Goal: Task Accomplishment & Management: Manage account settings

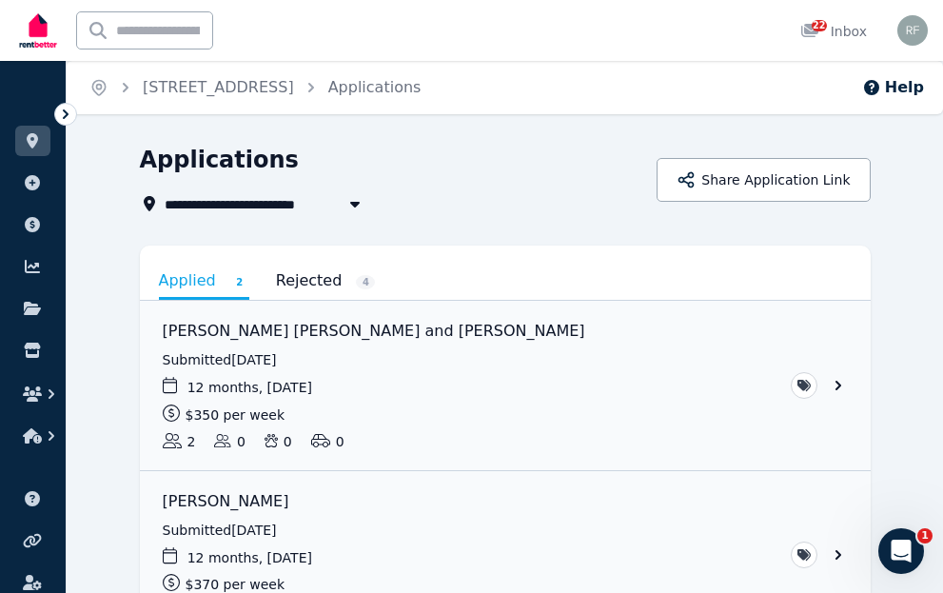
click at [292, 279] on link "Rejected 4" at bounding box center [326, 281] width 100 height 32
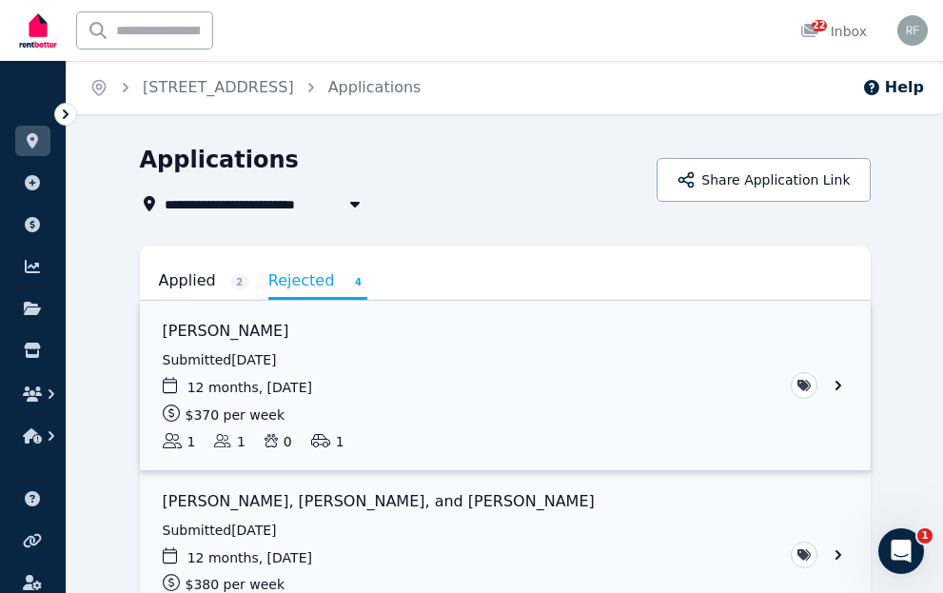
click at [836, 376] on link "View application: Philip Haughey" at bounding box center [505, 385] width 731 height 169
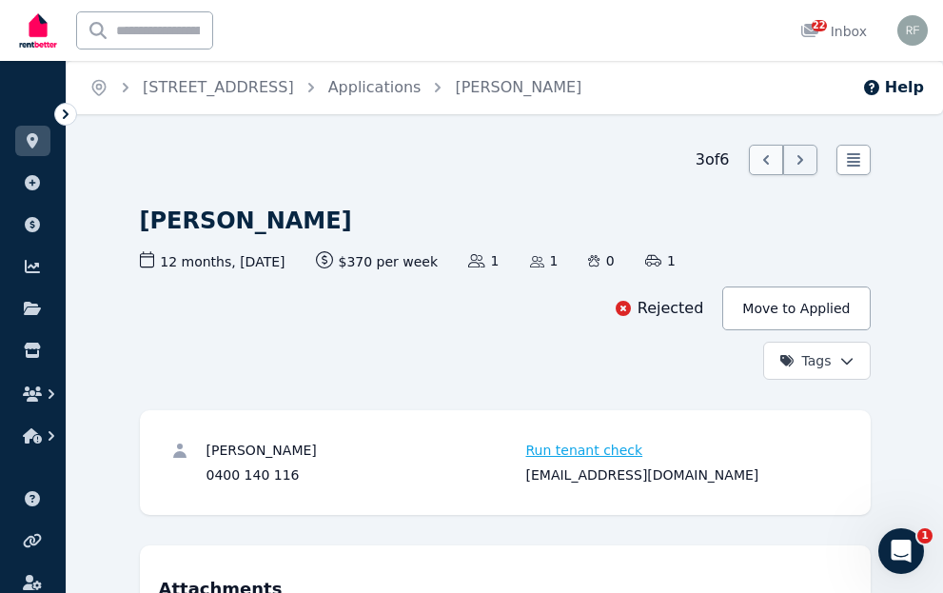
click at [773, 161] on icon at bounding box center [766, 159] width 19 height 19
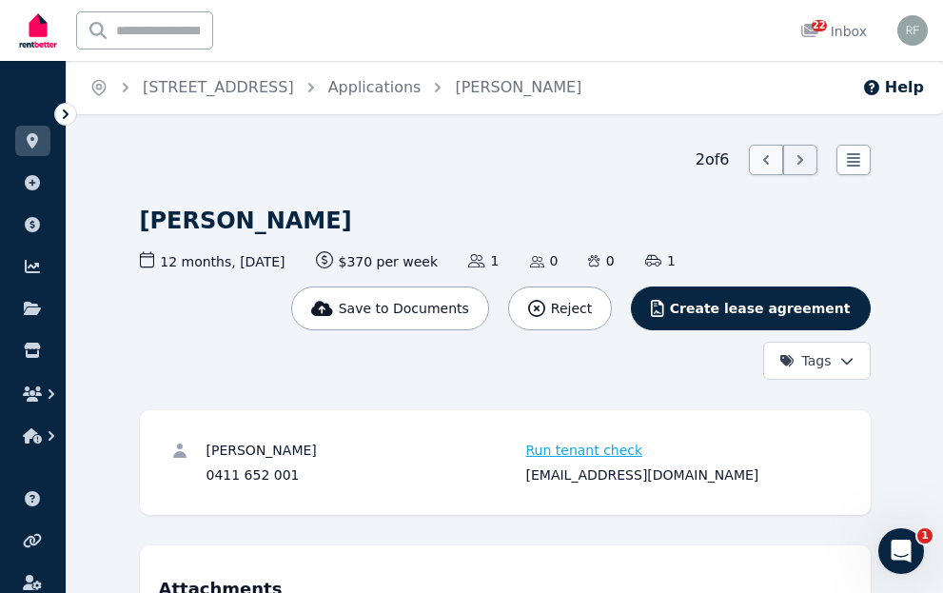
click at [765, 157] on icon at bounding box center [766, 159] width 19 height 19
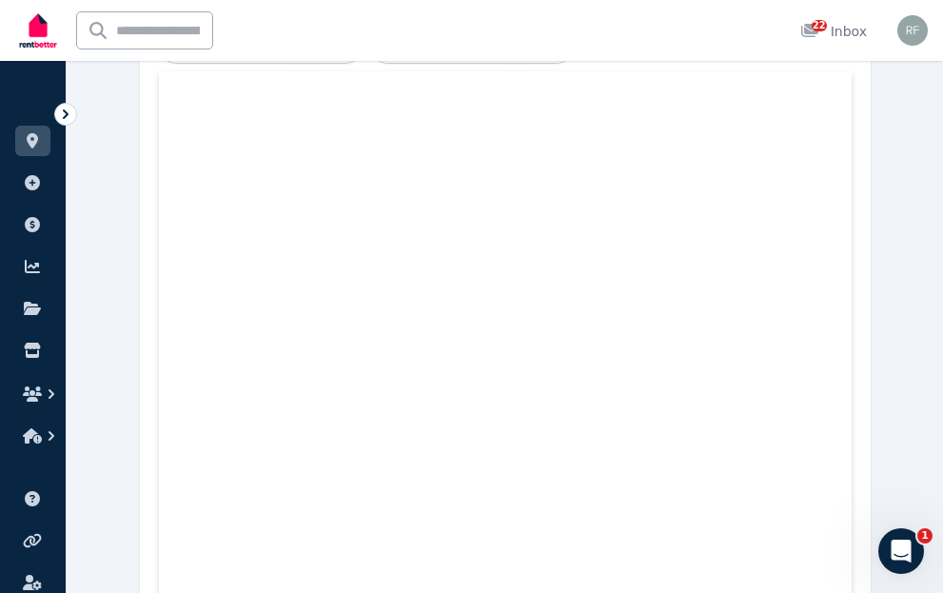
scroll to position [748, 0]
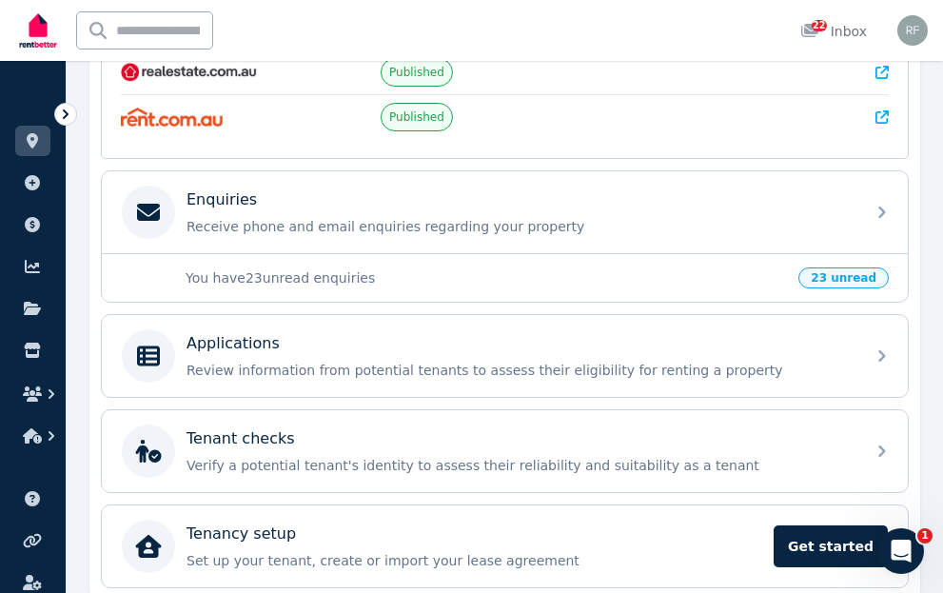
scroll to position [209, 0]
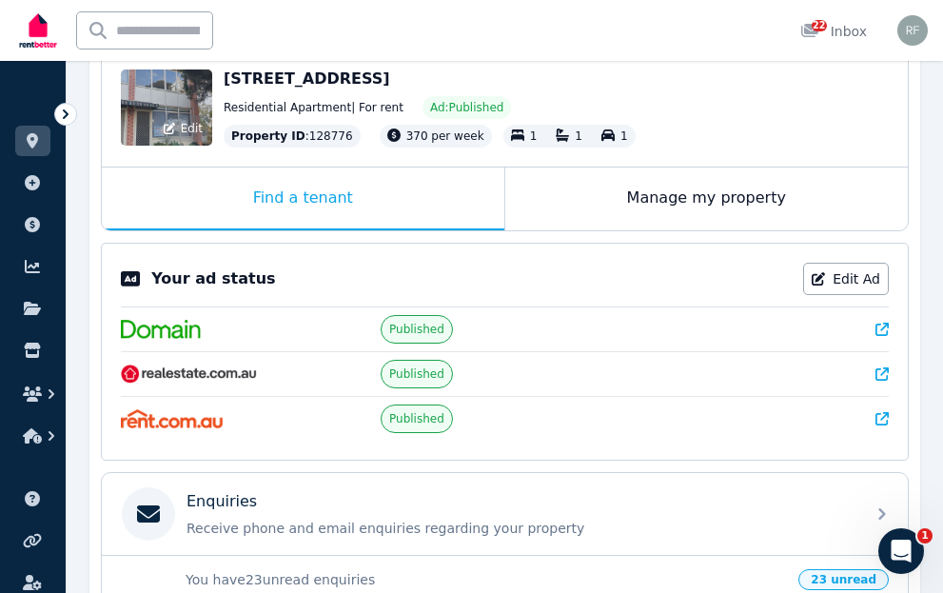
click at [184, 110] on div "Edit" at bounding box center [166, 107] width 91 height 76
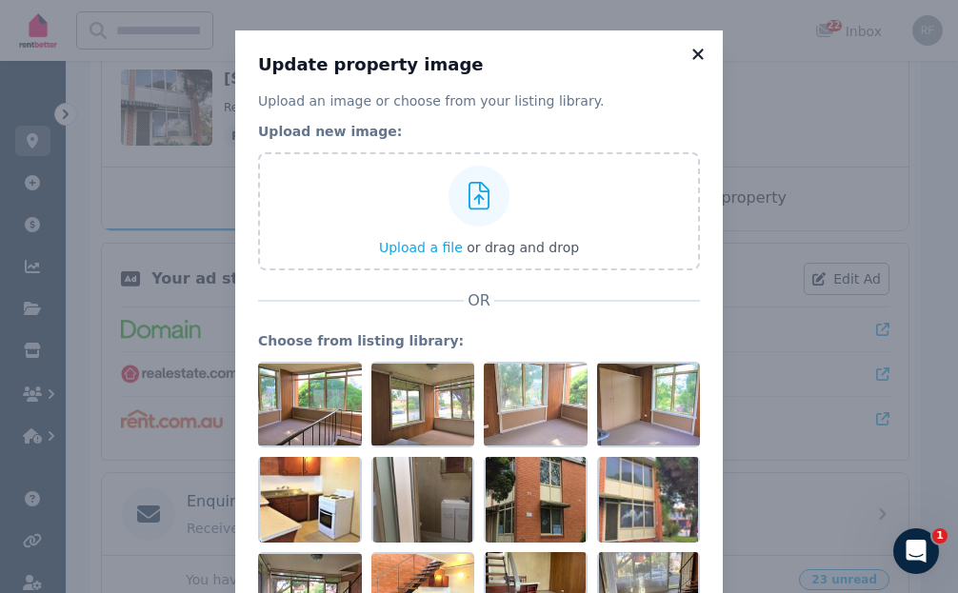
click at [688, 48] on icon at bounding box center [697, 54] width 19 height 17
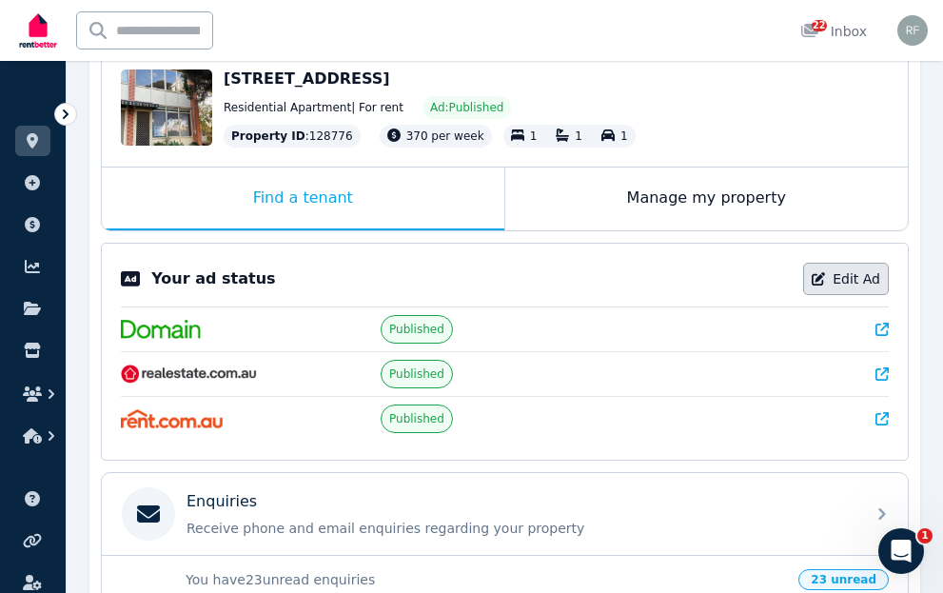
click at [849, 273] on link "Edit Ad" at bounding box center [847, 279] width 86 height 32
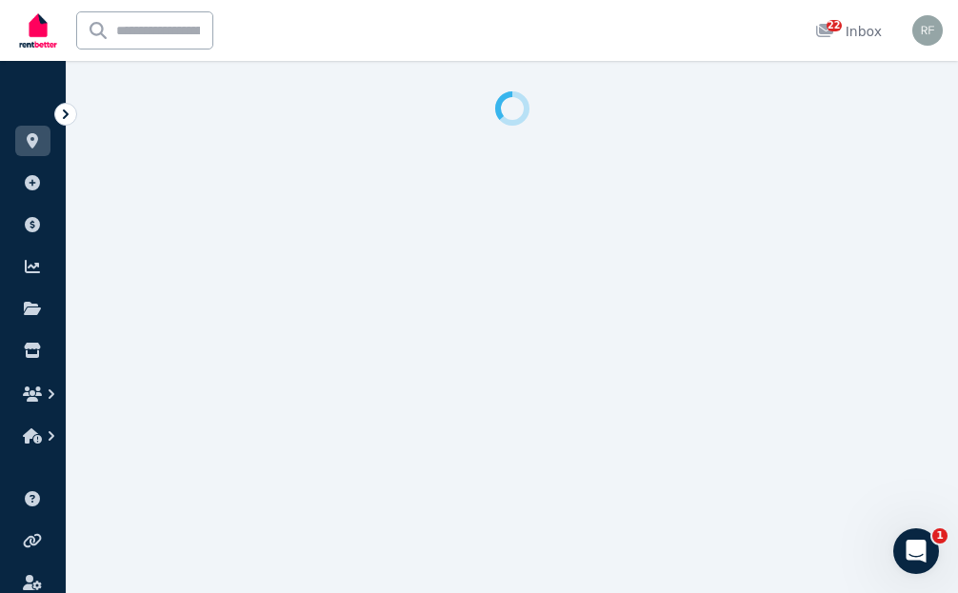
select select "**********"
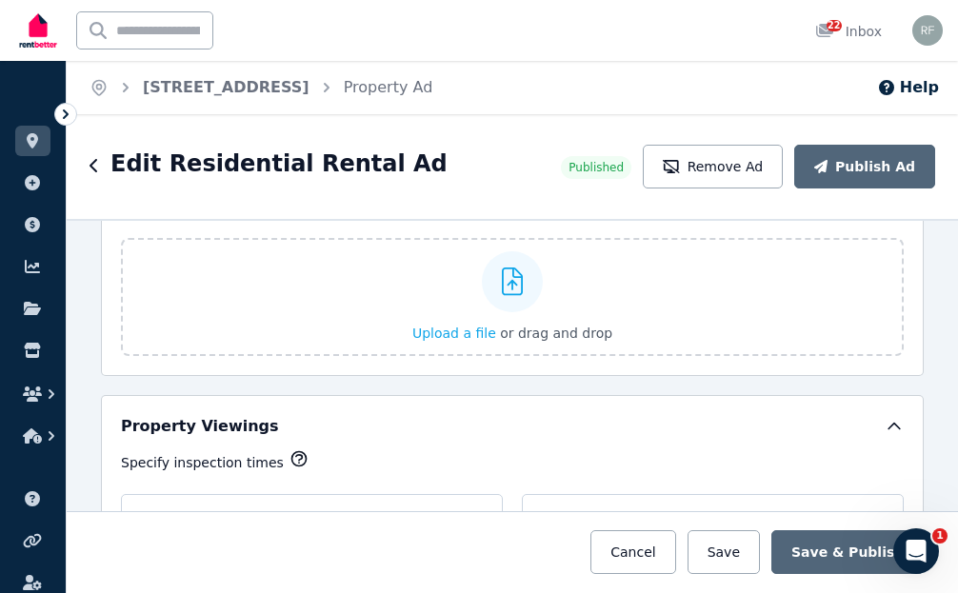
scroll to position [2856, 0]
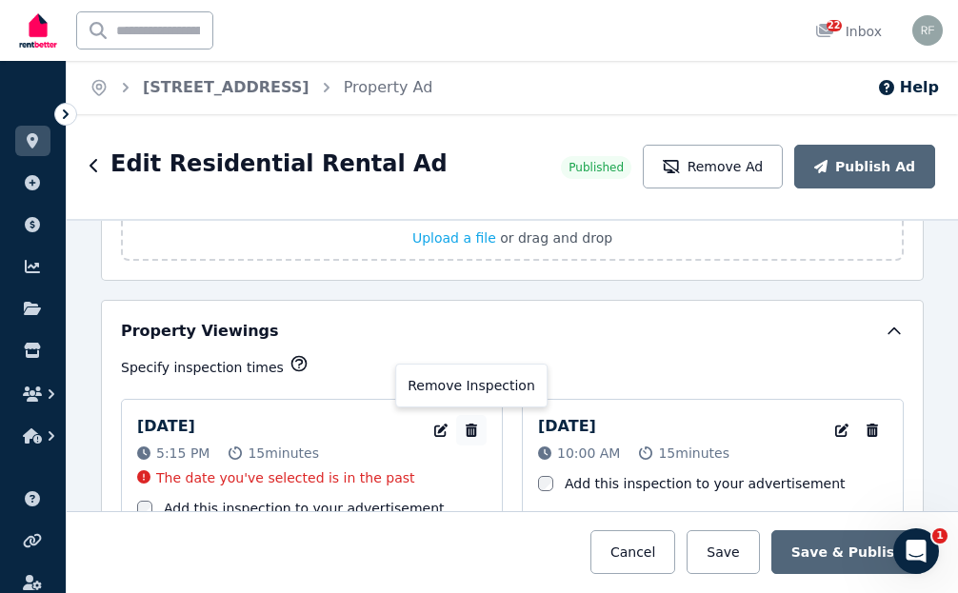
click at [466, 425] on icon "button" at bounding box center [471, 430] width 11 height 13
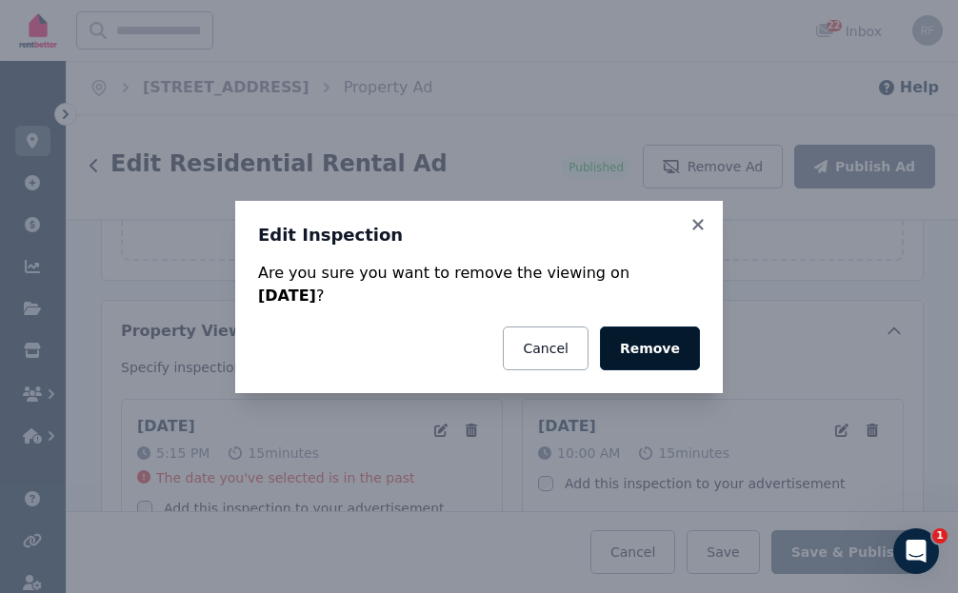
click at [644, 340] on button "Remove" at bounding box center [650, 349] width 100 height 44
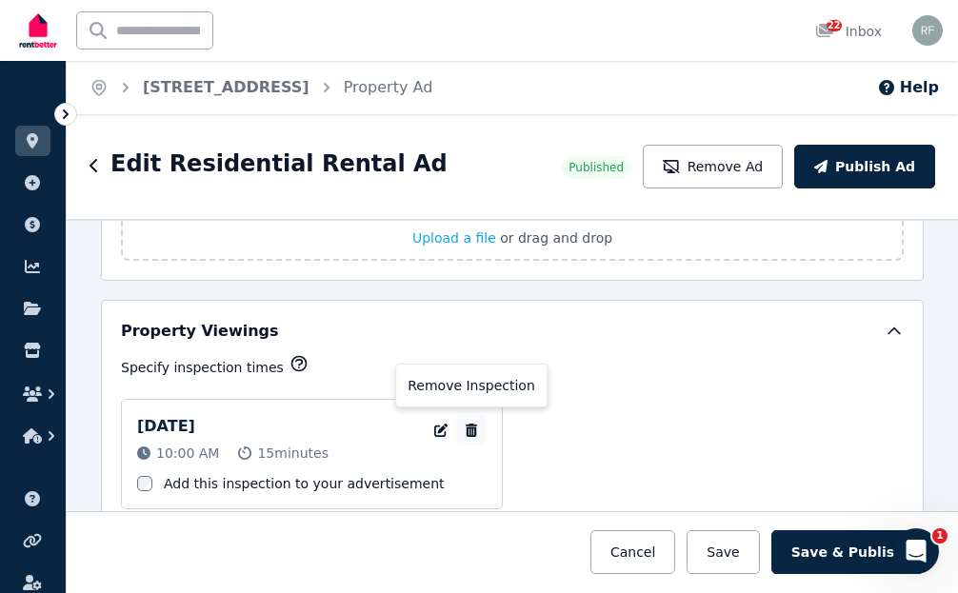
click at [466, 427] on icon "button" at bounding box center [471, 430] width 11 height 13
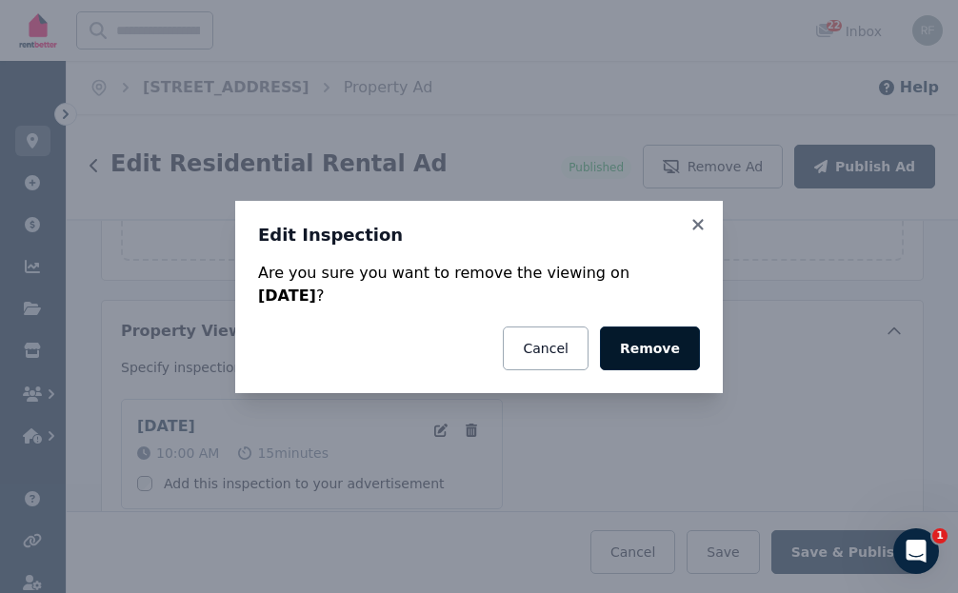
click at [648, 336] on button "Remove" at bounding box center [650, 349] width 100 height 44
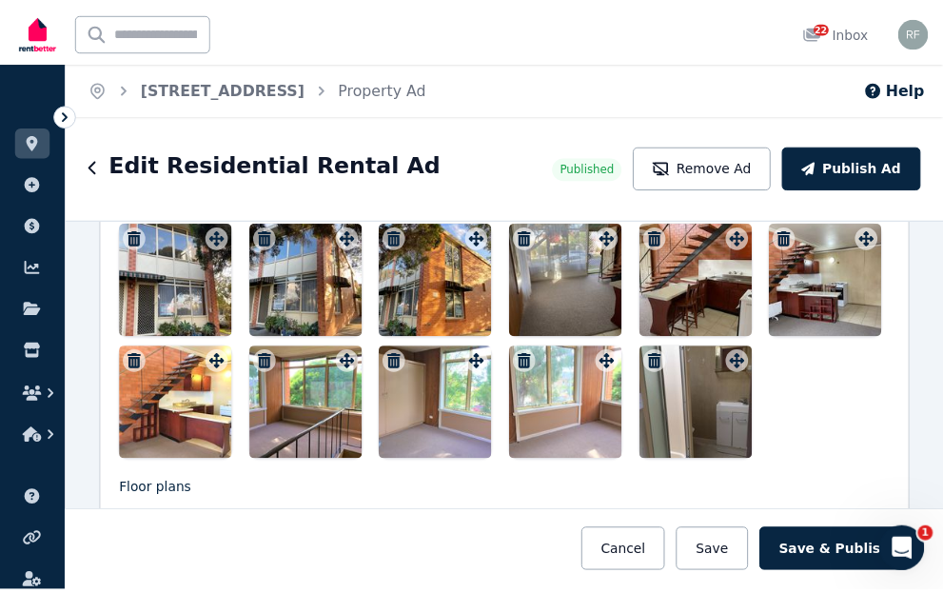
scroll to position [2475, 0]
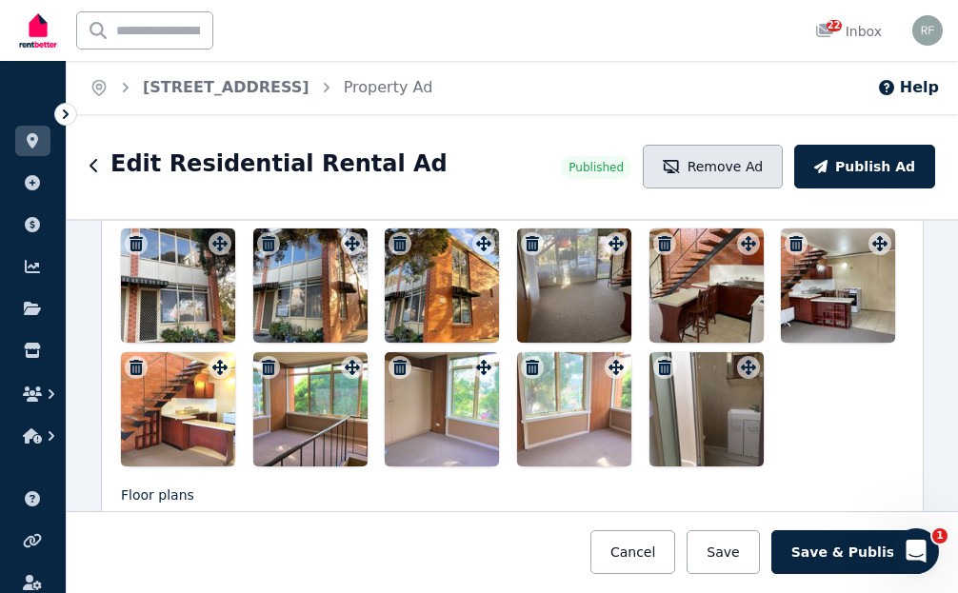
click at [738, 158] on button "Remove Ad" at bounding box center [713, 167] width 140 height 44
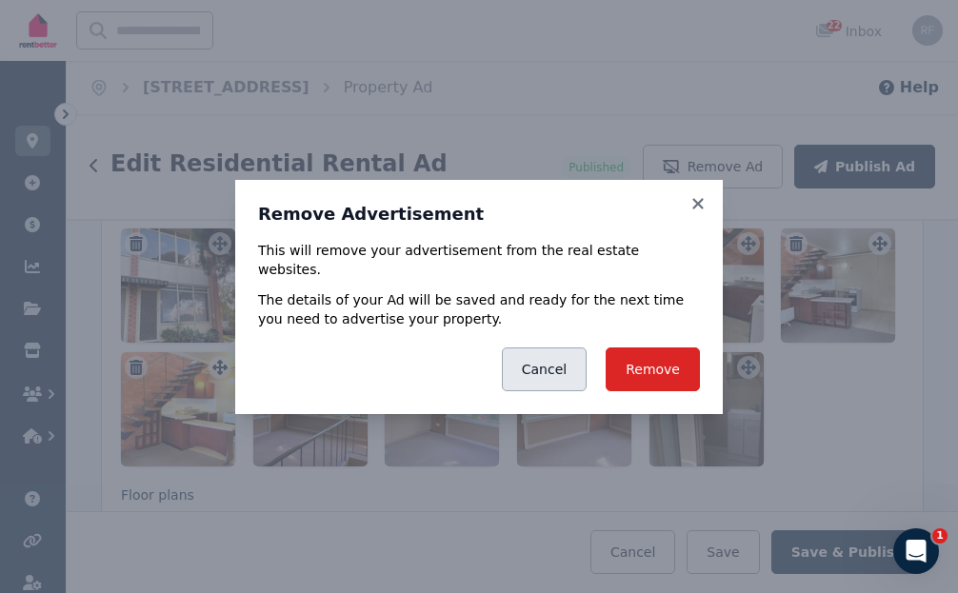
click at [552, 354] on button "Cancel" at bounding box center [544, 369] width 85 height 44
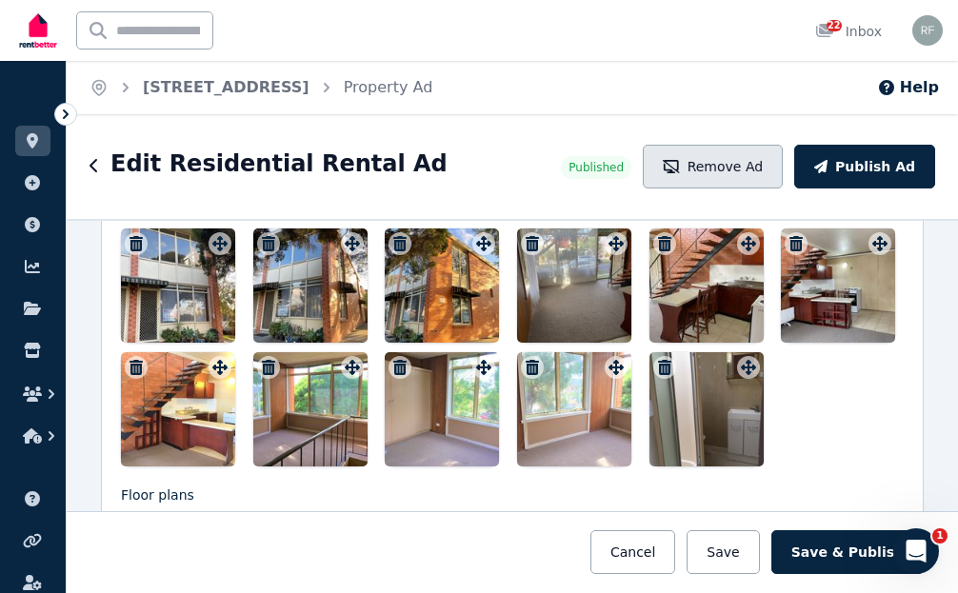
click at [742, 163] on button "Remove Ad" at bounding box center [713, 167] width 140 height 44
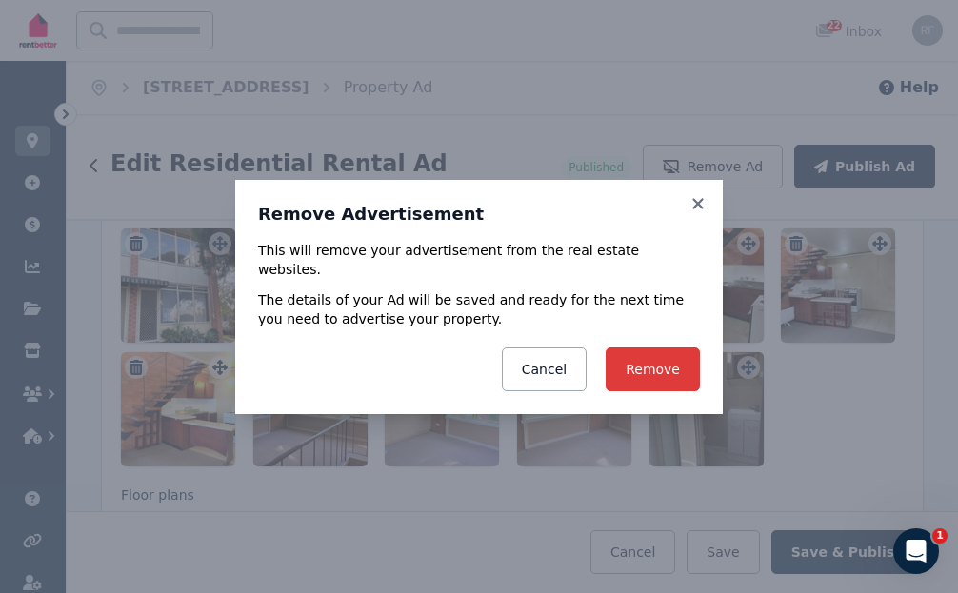
click at [662, 350] on button "Remove" at bounding box center [652, 369] width 94 height 44
